Goal: Use online tool/utility: Utilize a website feature to perform a specific function

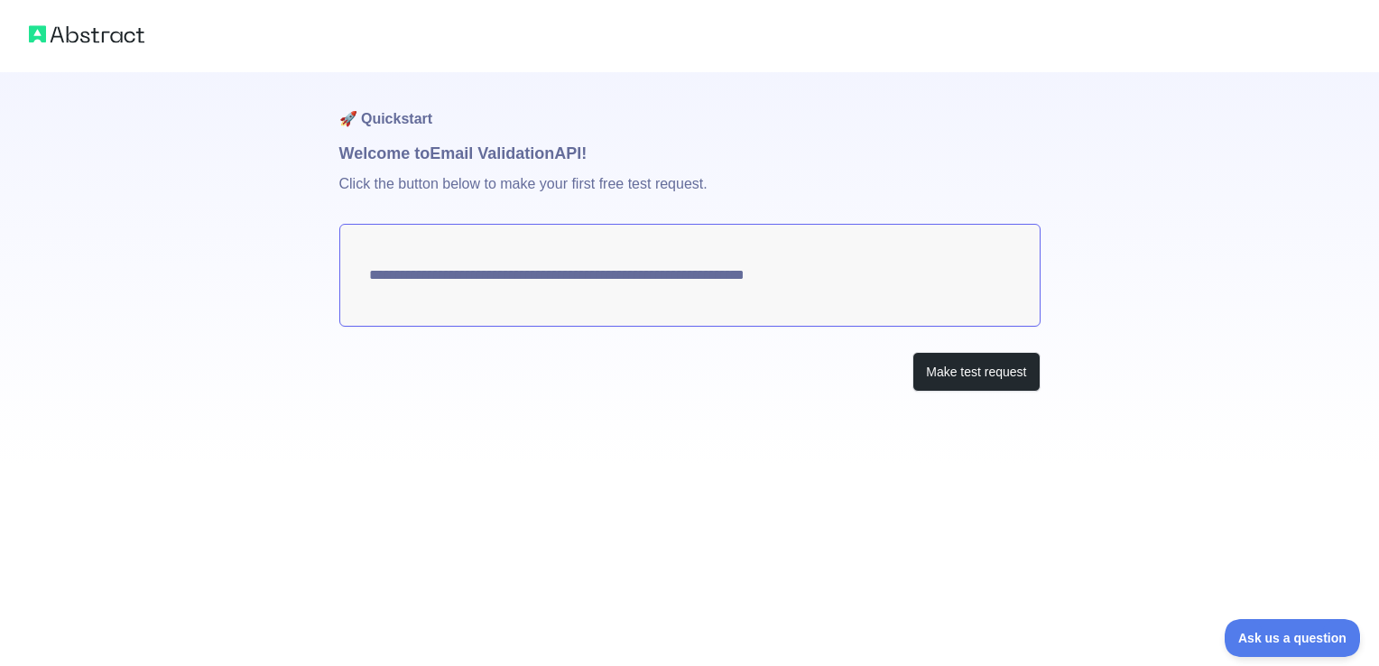
click at [589, 287] on textarea "**********" at bounding box center [689, 275] width 701 height 103
click at [992, 374] on button "Make test request" at bounding box center [975, 372] width 127 height 41
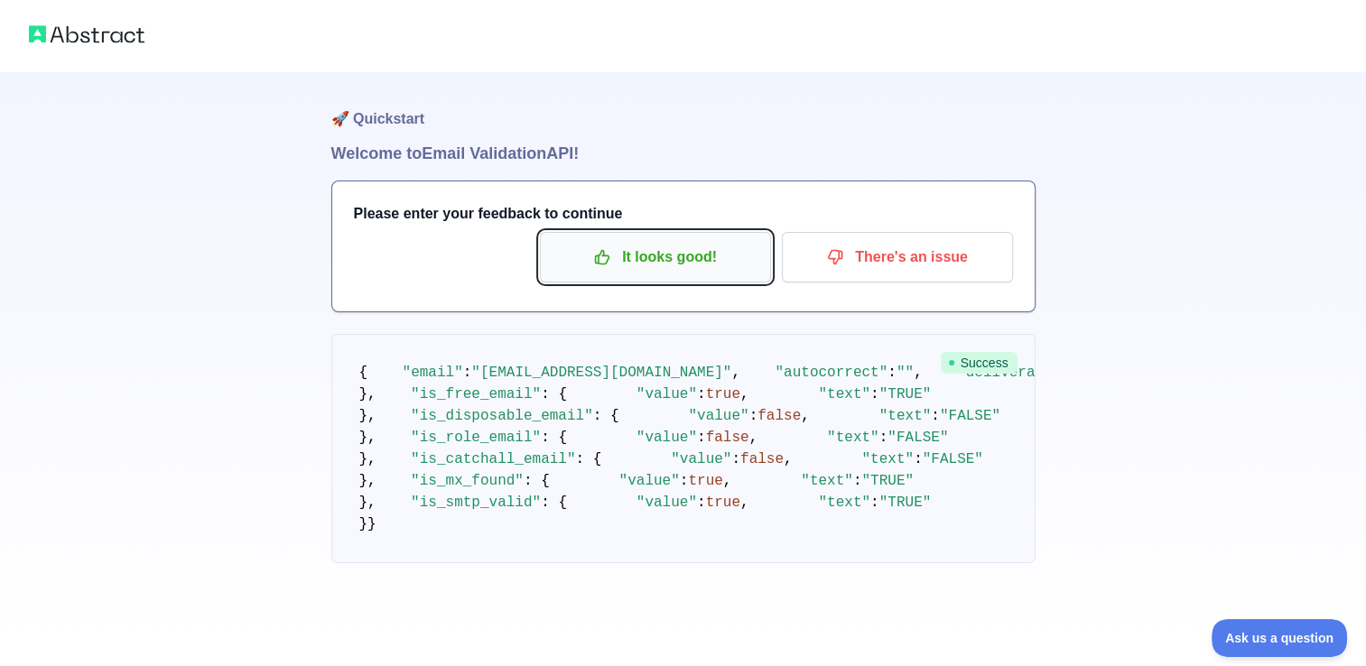
click at [734, 265] on p "It looks good!" at bounding box center [655, 257] width 204 height 31
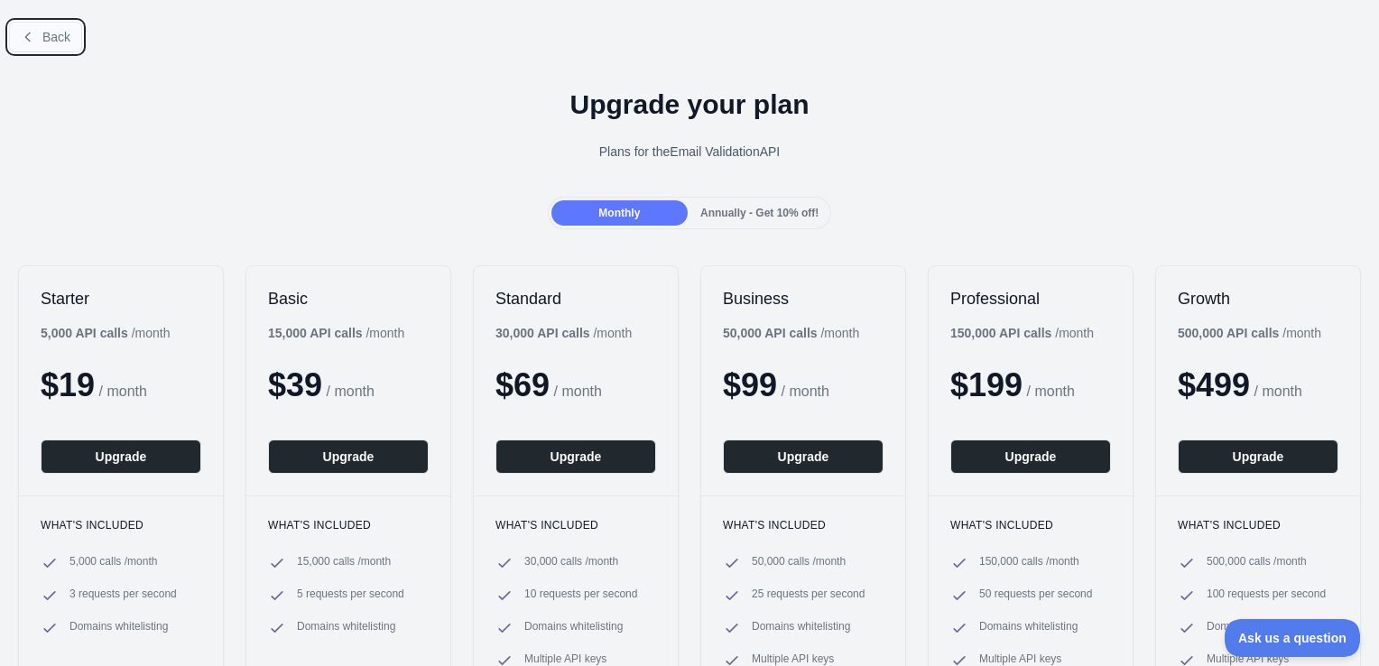
click at [54, 38] on span "Back" at bounding box center [56, 37] width 28 height 14
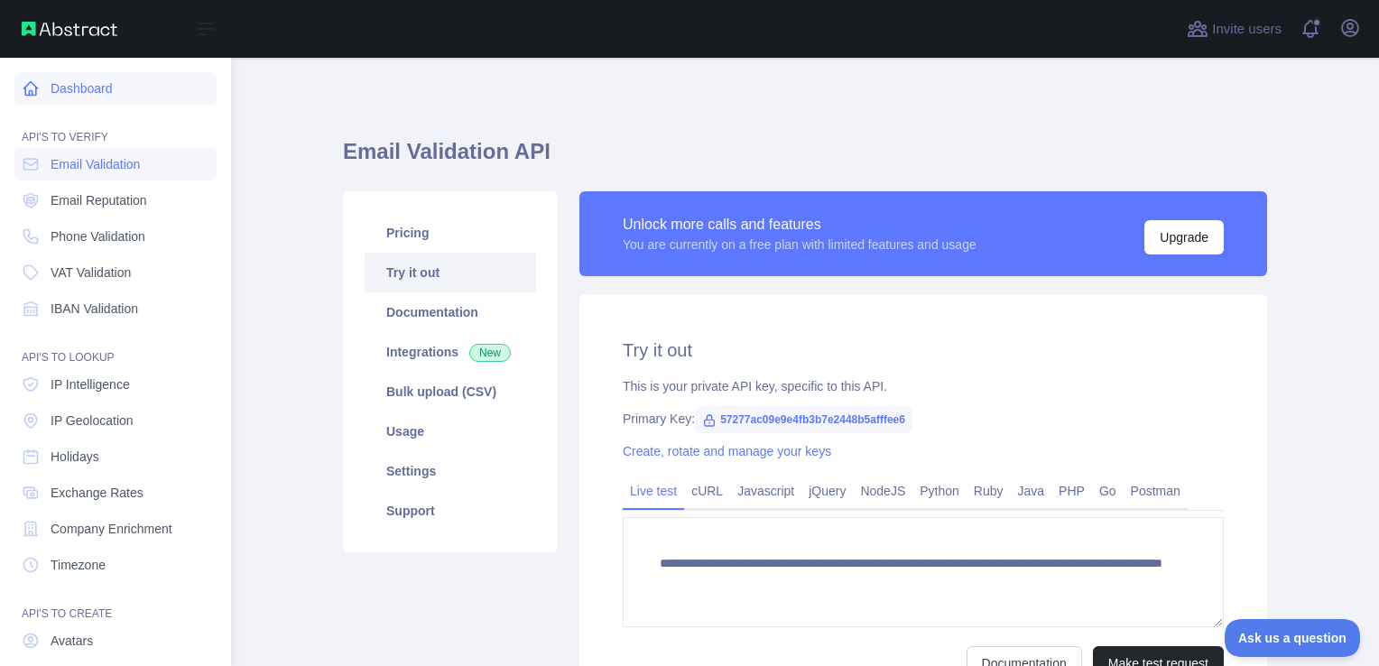
click at [65, 85] on link "Dashboard" at bounding box center [115, 88] width 202 height 32
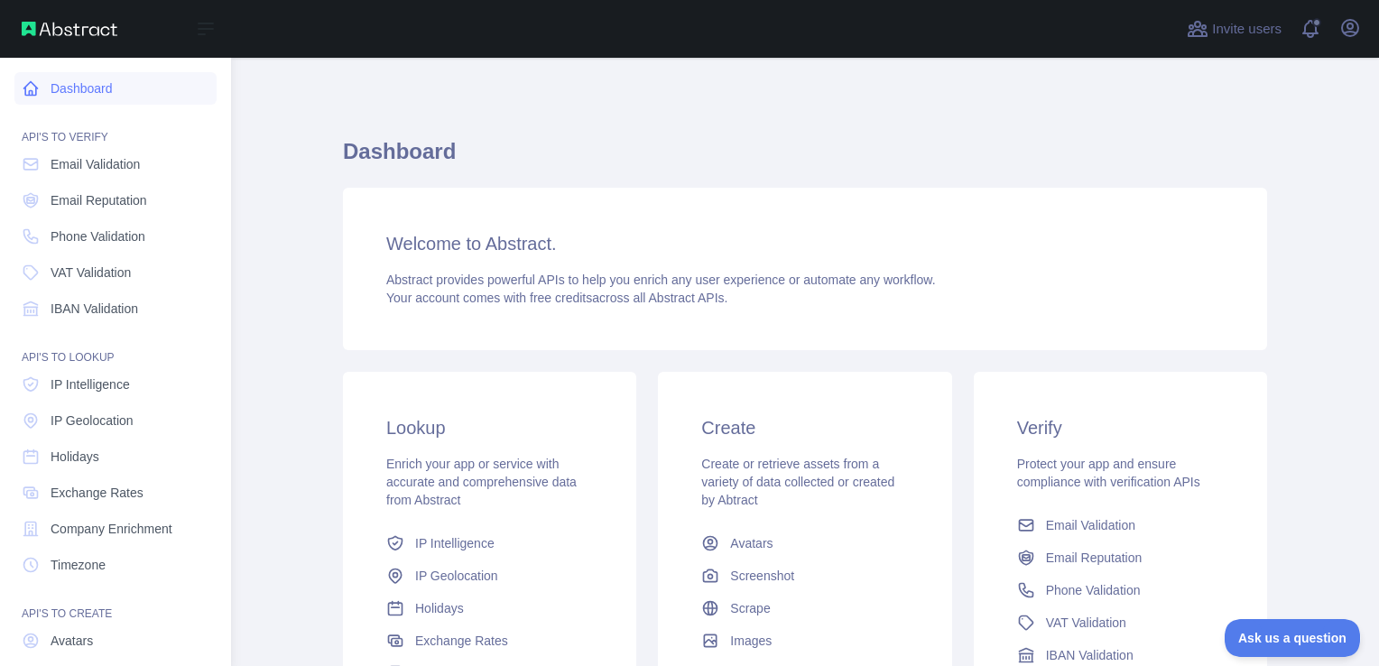
click at [72, 87] on link "Dashboard" at bounding box center [115, 88] width 202 height 32
click at [117, 167] on span "Email Validation" at bounding box center [95, 164] width 89 height 18
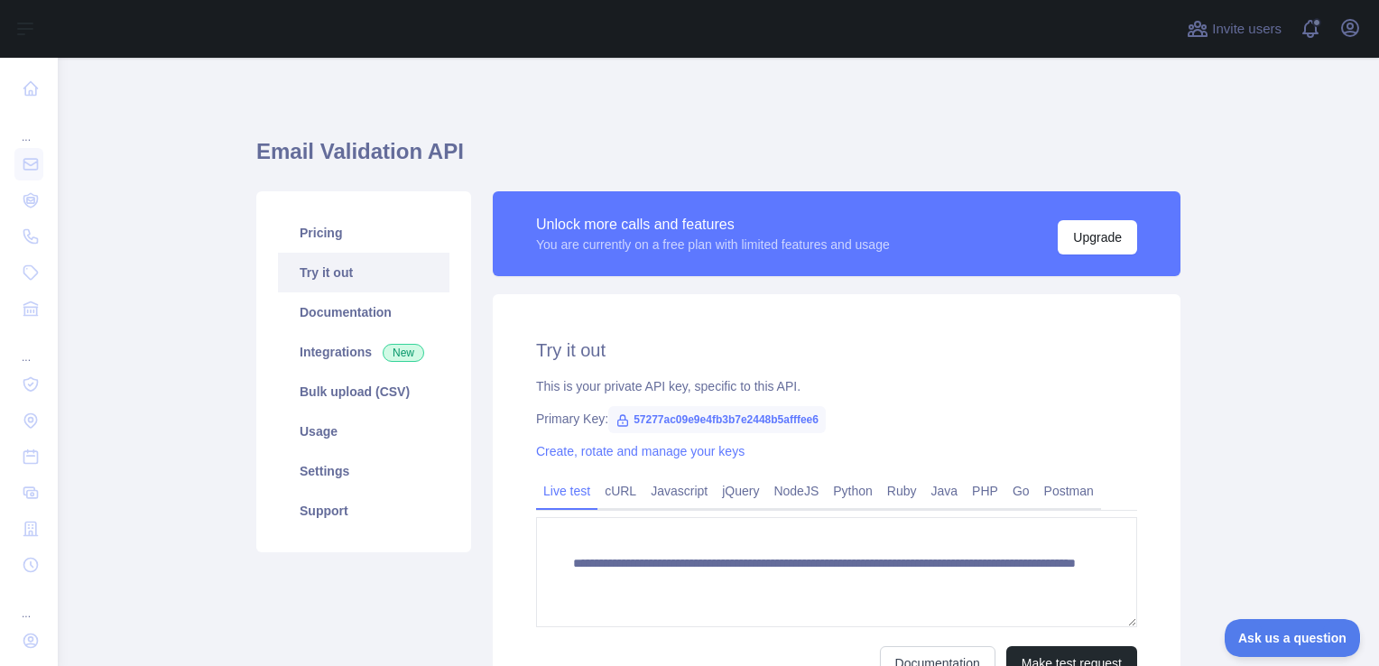
click at [658, 424] on span "57277ac09e9e4fb3b7e2448b5afffee6" at bounding box center [717, 419] width 218 height 27
copy span "57277ac09e9e4fb3b7e2448b5afffee6"
click at [137, 319] on main "**********" at bounding box center [718, 362] width 1321 height 608
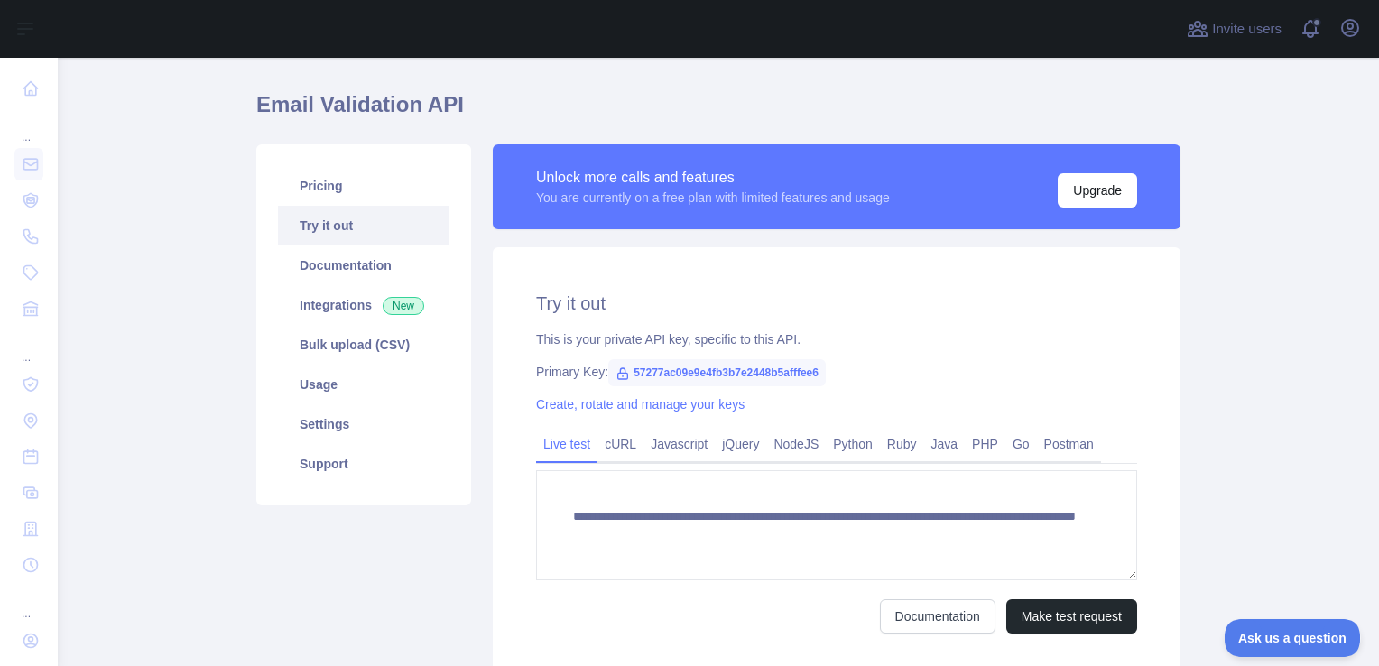
scroll to position [90, 0]
